Goal: Use online tool/utility: Utilize a website feature to perform a specific function

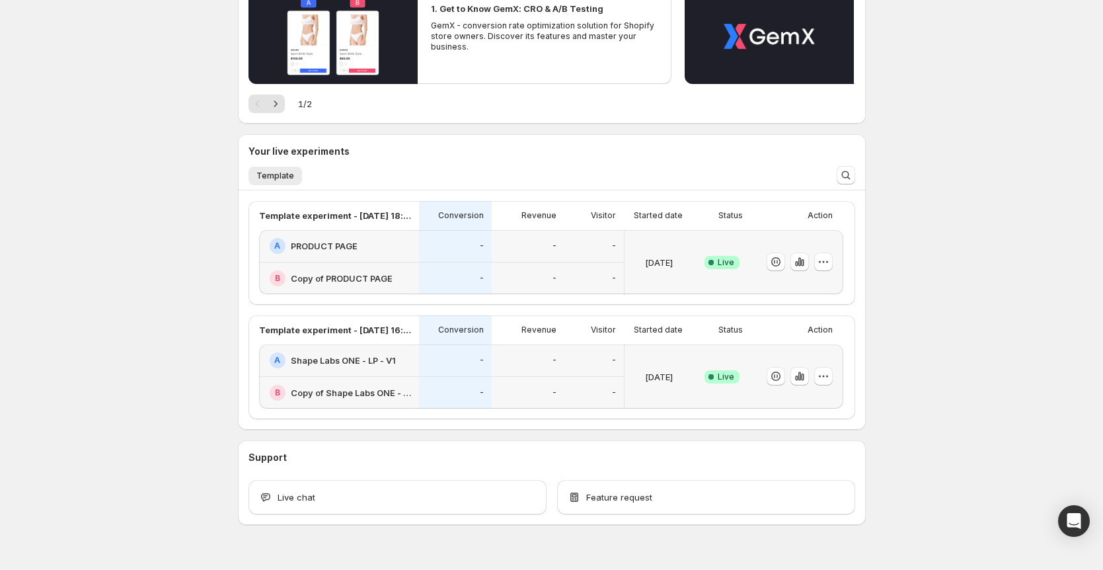
scroll to position [168, 0]
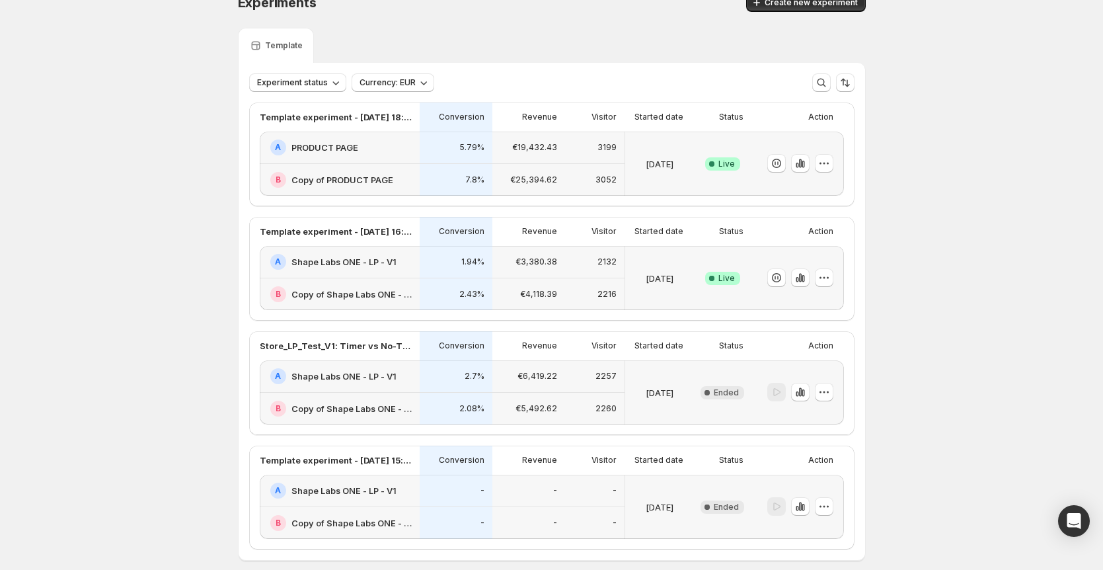
scroll to position [22, 0]
click at [415, 278] on div "A Shape Labs ONE - LP - V1" at bounding box center [340, 263] width 160 height 32
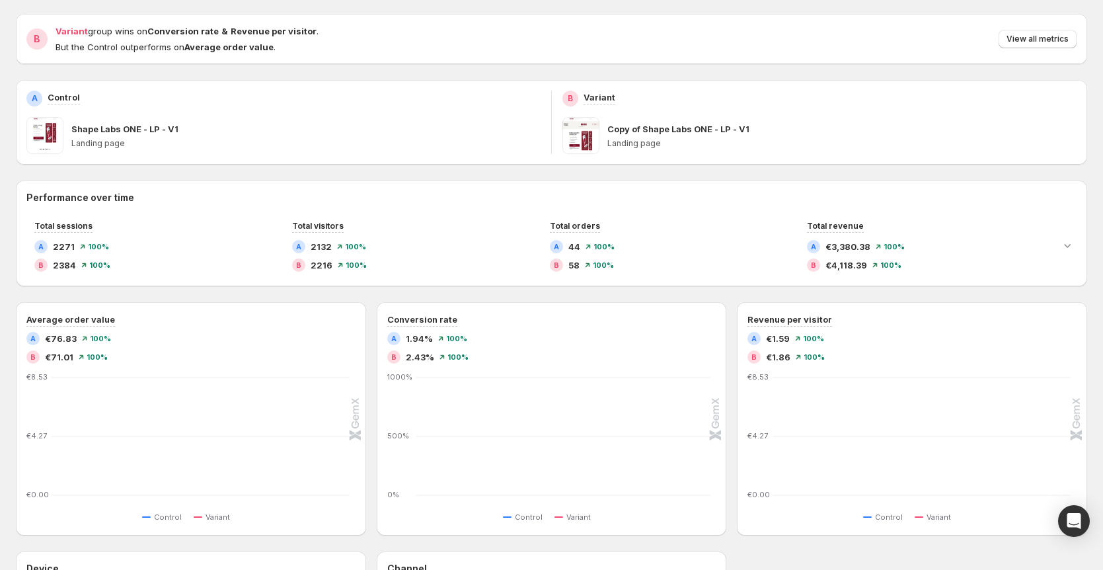
scroll to position [168, 0]
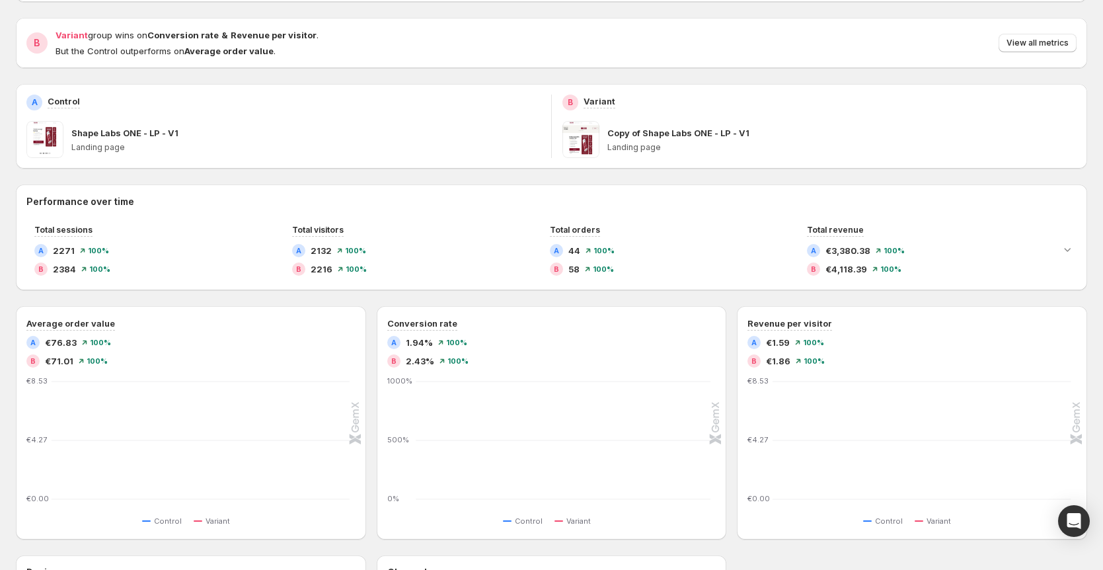
click at [370, 301] on div "Performance over time Total sessions A 2271 100 % B 2384 100 % Total visitors A…" at bounding box center [552, 499] width 1072 height 630
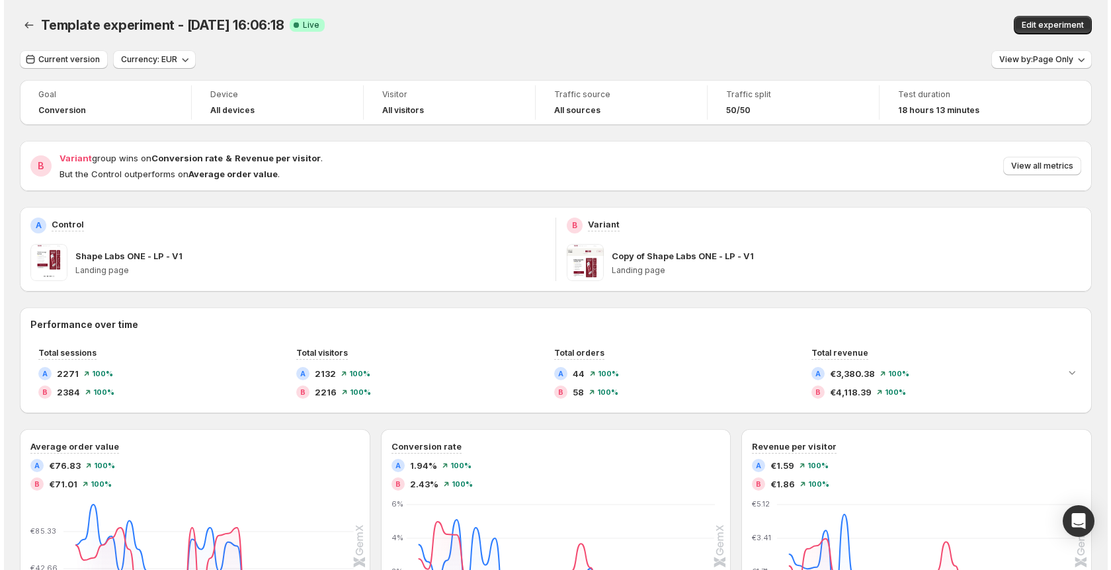
scroll to position [0, 0]
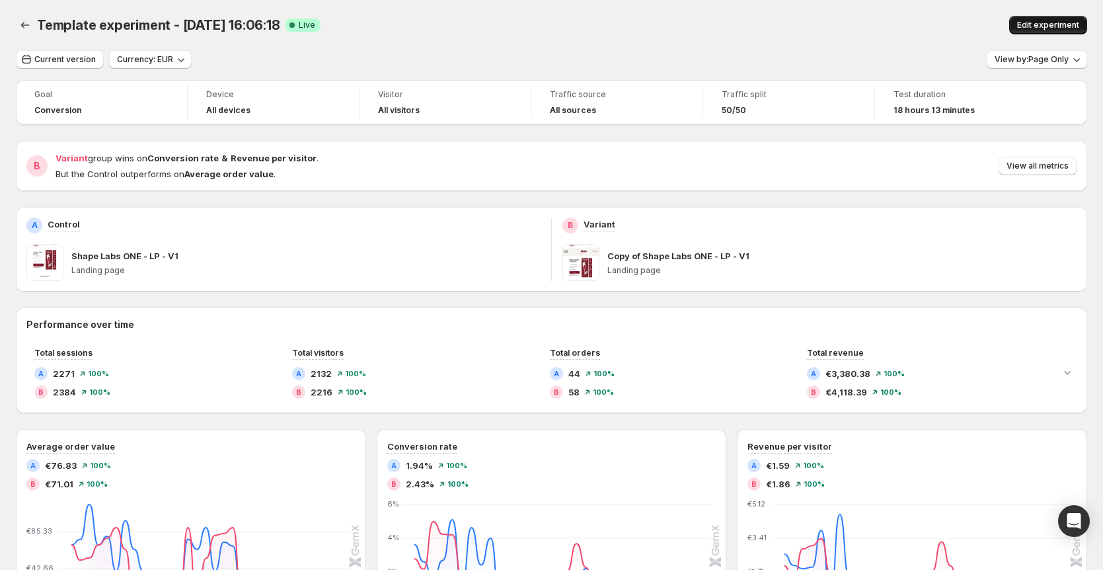
click at [1046, 27] on span "Edit experiment" at bounding box center [1049, 25] width 62 height 11
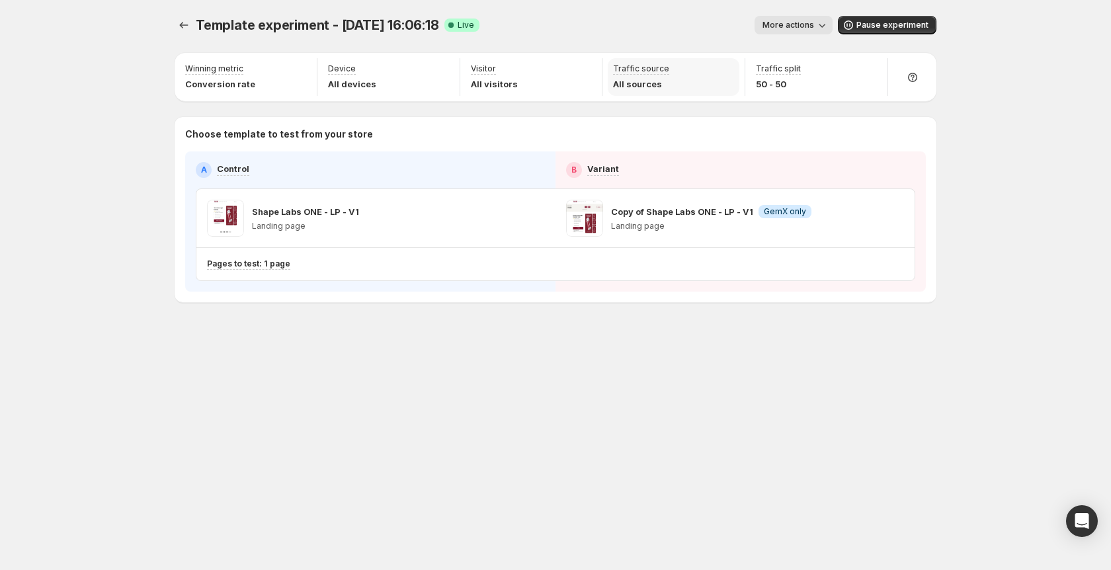
click at [652, 83] on p "All sources" at bounding box center [641, 83] width 56 height 13
click at [343, 69] on p "Device" at bounding box center [342, 68] width 28 height 11
click at [369, 82] on p "All devices" at bounding box center [352, 83] width 48 height 13
click at [789, 27] on span "More actions" at bounding box center [788, 25] width 52 height 11
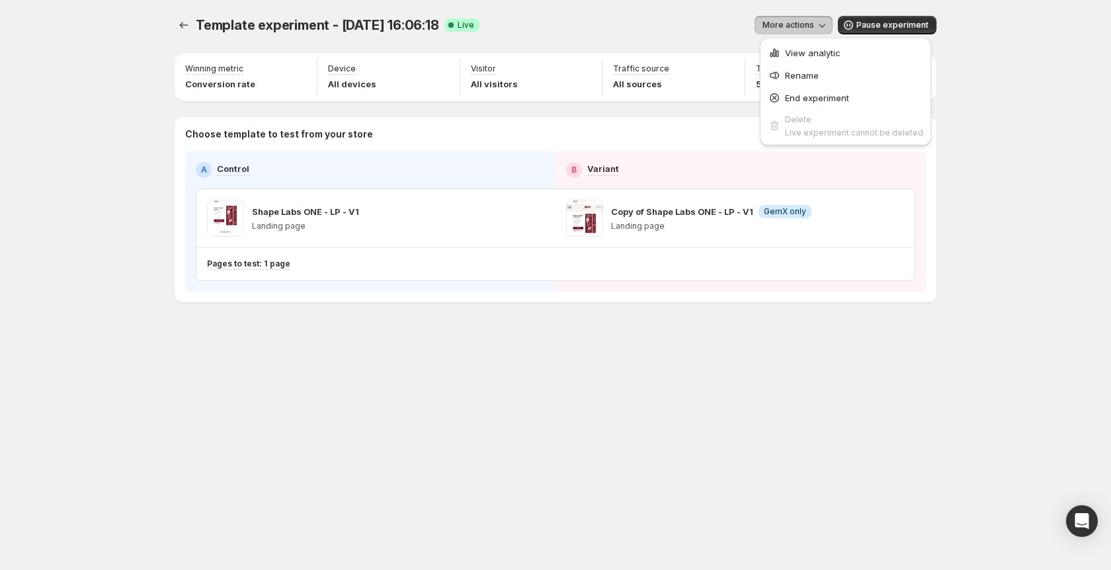
click at [514, 34] on div "Template experiment - Aug 25, 16:06:18. This page is ready Template experiment …" at bounding box center [556, 25] width 762 height 50
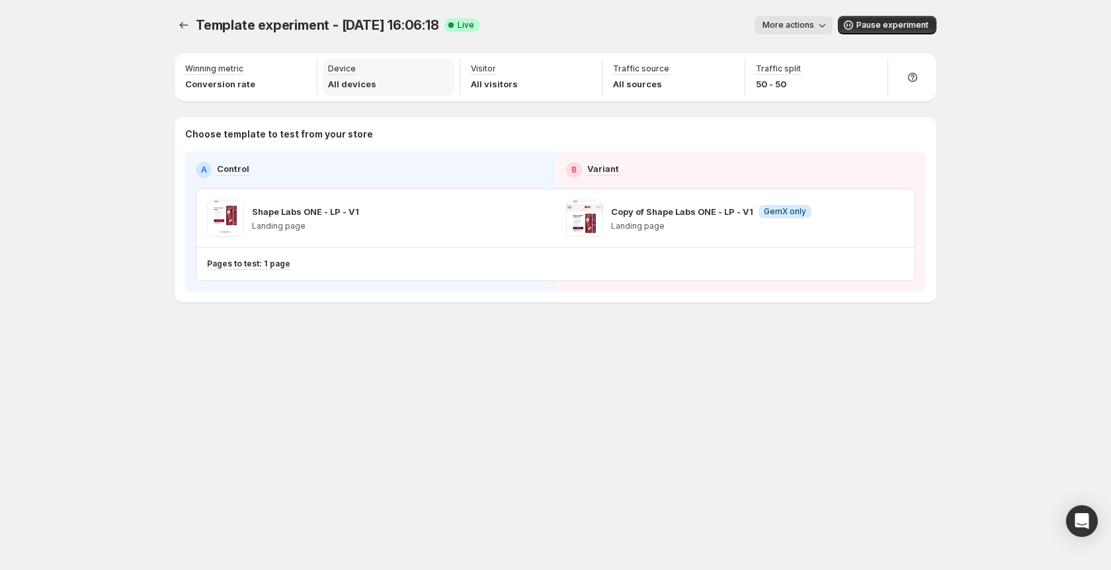
click at [381, 83] on div "Device All devices" at bounding box center [389, 77] width 132 height 38
click at [362, 268] on div "Pages to test: 1 page" at bounding box center [502, 264] width 591 height 11
click at [865, 25] on span "Pause experiment" at bounding box center [892, 25] width 72 height 11
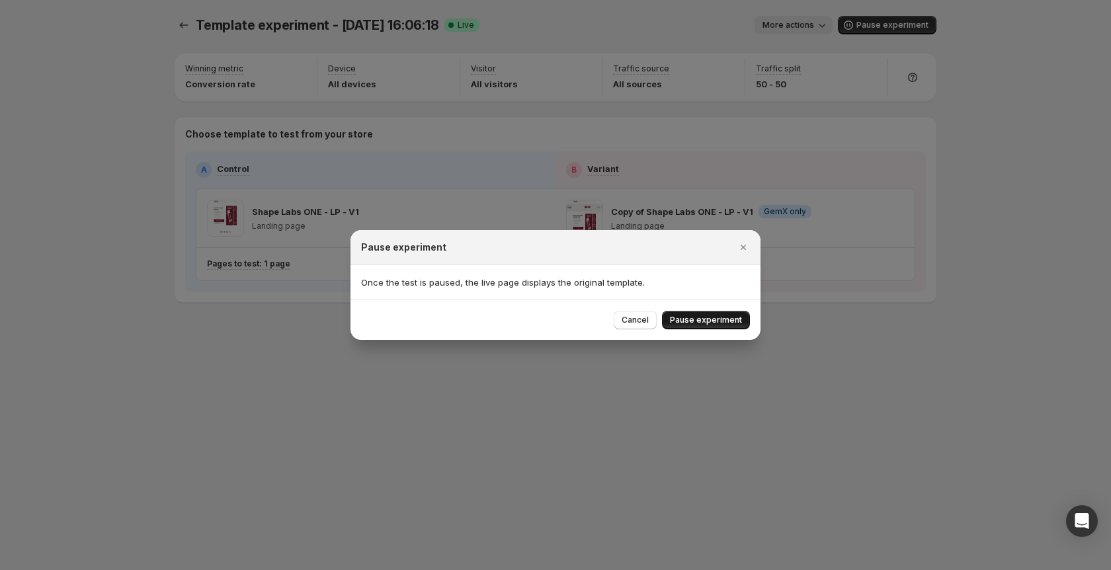
click at [712, 324] on span "Pause experiment" at bounding box center [706, 320] width 72 height 11
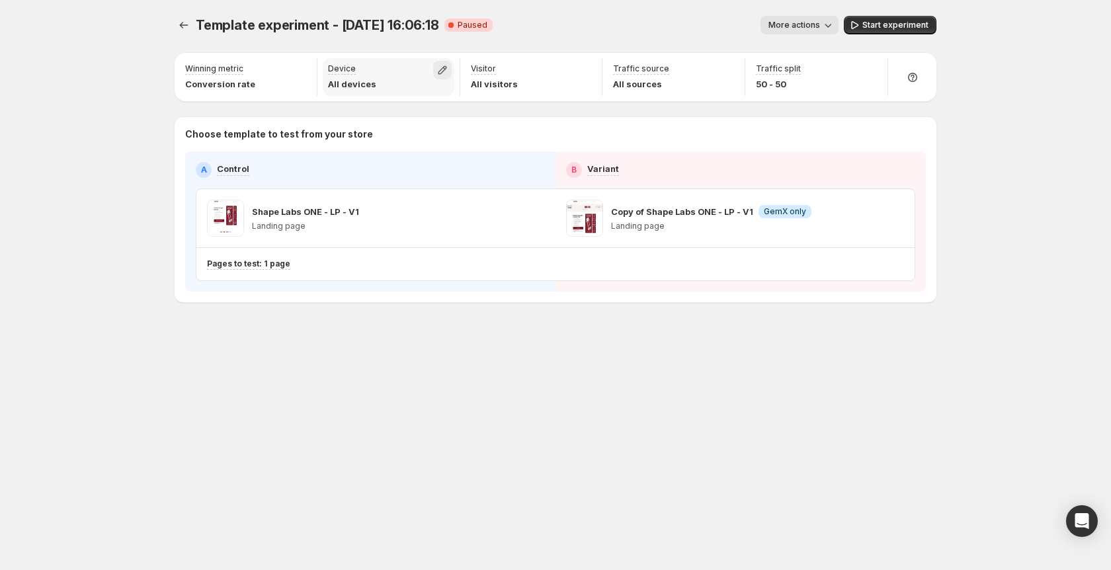
click at [441, 69] on icon "button" at bounding box center [442, 70] width 9 height 9
click at [499, 307] on div "Template experiment - Aug 25, 16:06:18. This page is ready Template experiment …" at bounding box center [555, 187] width 793 height 374
click at [579, 69] on icon "button" at bounding box center [584, 69] width 13 height 13
click at [499, 343] on div "Template experiment - Aug 25, 16:06:18. This page is ready Template experiment …" at bounding box center [555, 187] width 793 height 374
click at [721, 71] on icon "button" at bounding box center [727, 69] width 13 height 13
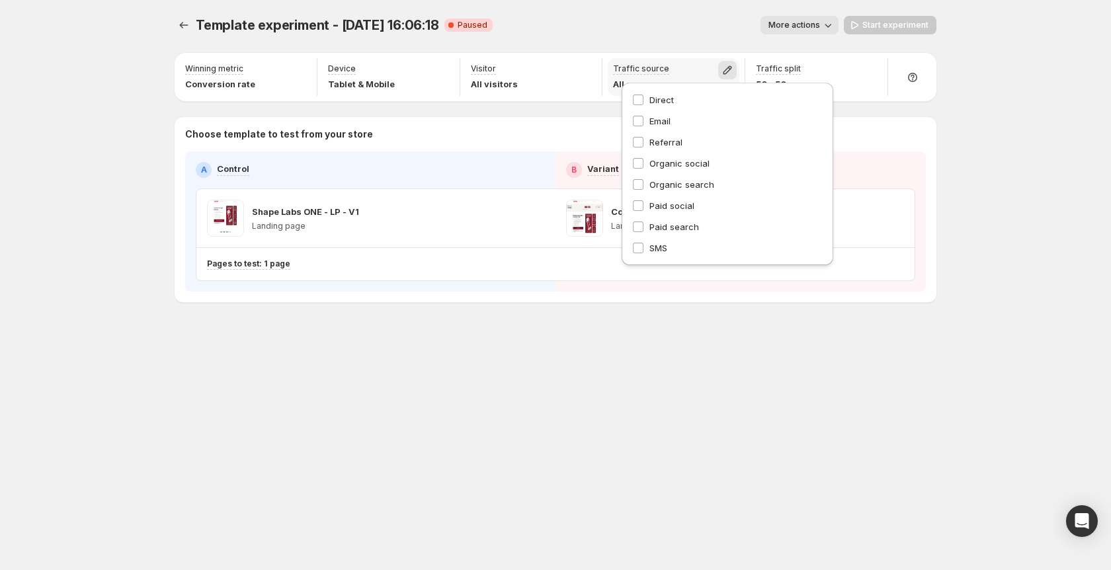
click at [721, 71] on icon "button" at bounding box center [727, 69] width 13 height 13
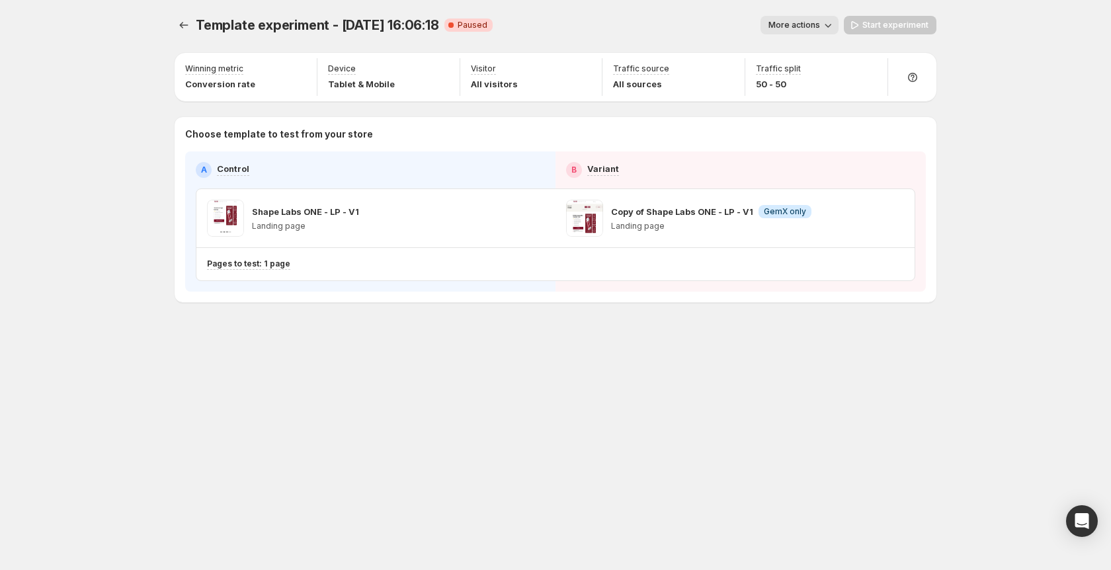
click at [865, 23] on div "Start experiment" at bounding box center [890, 25] width 93 height 19
click at [834, 26] on icon "button" at bounding box center [827, 25] width 13 height 13
click at [830, 26] on icon "button" at bounding box center [827, 25] width 13 height 13
click at [562, 110] on div "Winning metric Conversion rate Device Tablet & Mobile Visitor All visitors Traf…" at bounding box center [556, 177] width 762 height 249
click at [890, 219] on icon "button" at bounding box center [894, 218] width 13 height 13
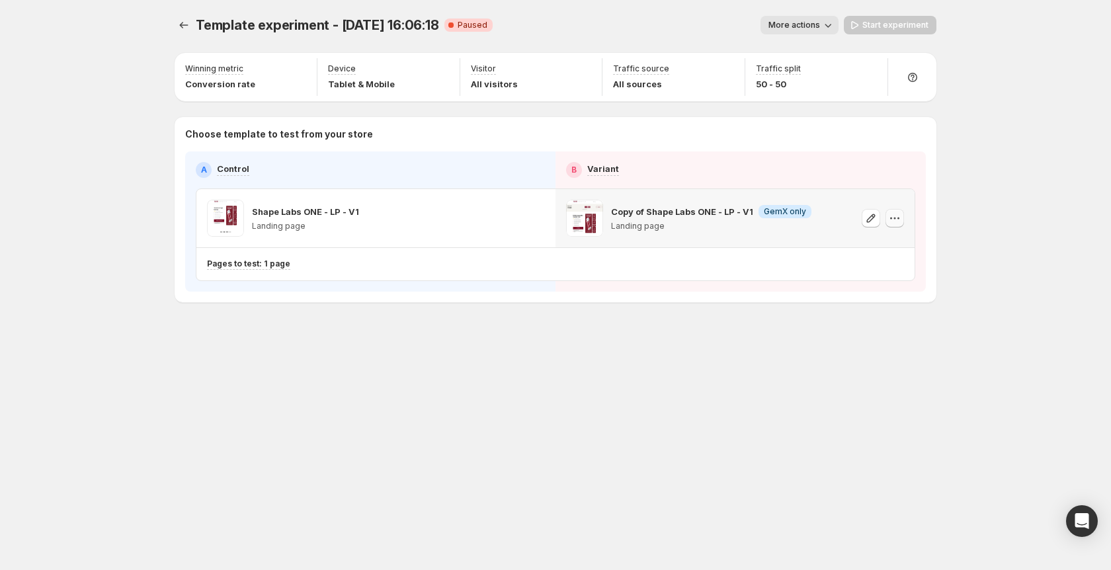
click at [894, 221] on icon "button" at bounding box center [894, 218] width 13 height 13
click at [945, 213] on div "Setup Guide Choose template to test Setup test version Setup traffic split Set …" at bounding box center [1048, 303] width 225 height 501
click at [180, 26] on icon "Experiments" at bounding box center [184, 25] width 9 height 7
click at [182, 28] on icon "Experiments" at bounding box center [183, 25] width 13 height 13
click at [900, 30] on span "Start experiment" at bounding box center [895, 25] width 66 height 11
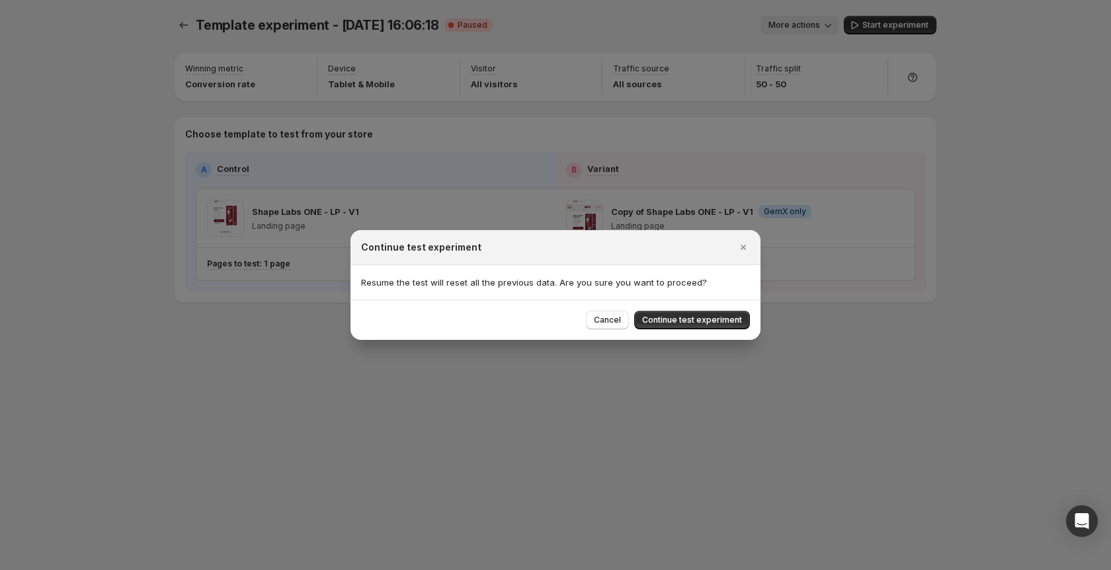
click at [693, 319] on span "Continue test experiment" at bounding box center [692, 320] width 100 height 11
